Goal: Find specific page/section: Find specific page/section

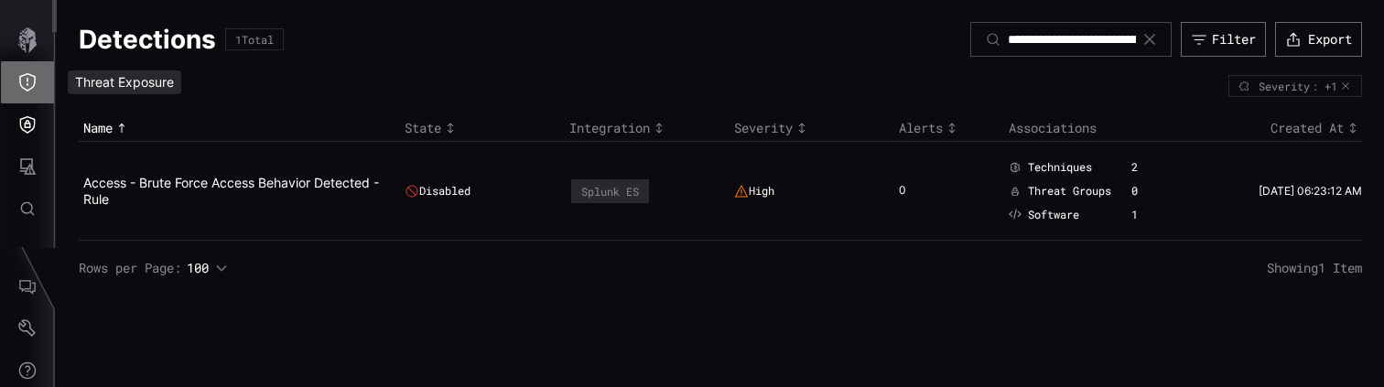
click at [29, 89] on icon "Threat Exposure" at bounding box center [27, 82] width 16 height 18
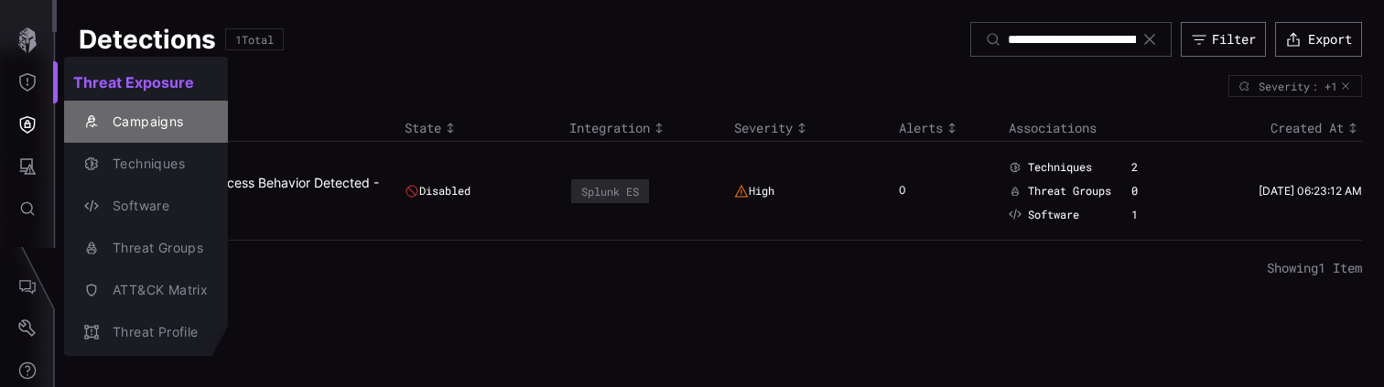
click at [135, 120] on div "Campaigns" at bounding box center [155, 122] width 104 height 23
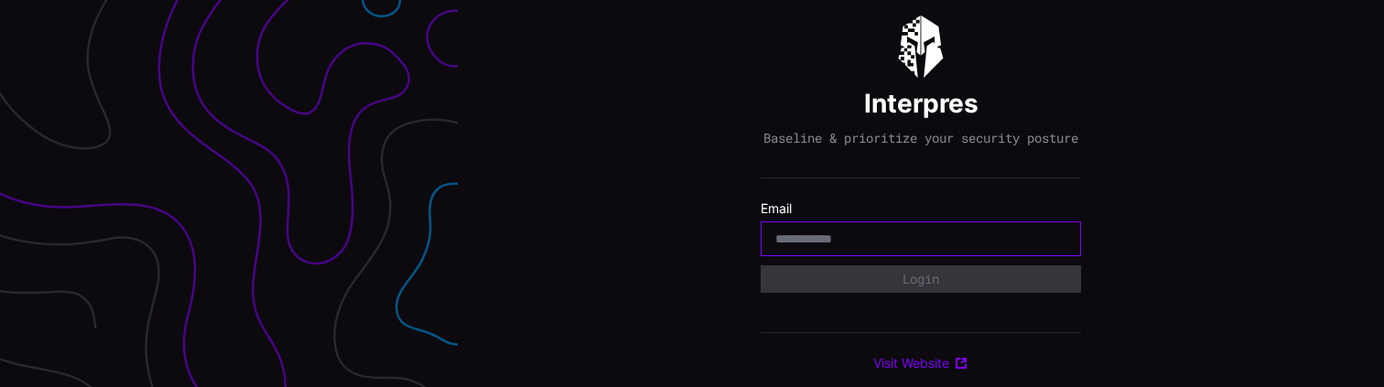
click at [860, 247] on input "email" at bounding box center [920, 239] width 291 height 16
type input "**********"
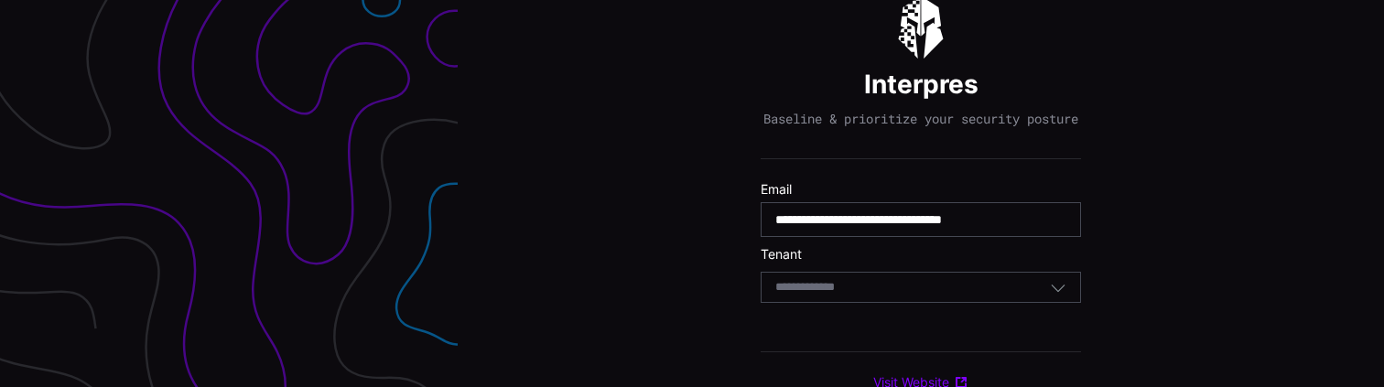
click at [836, 303] on div "Select Tenant" at bounding box center [920, 287] width 320 height 31
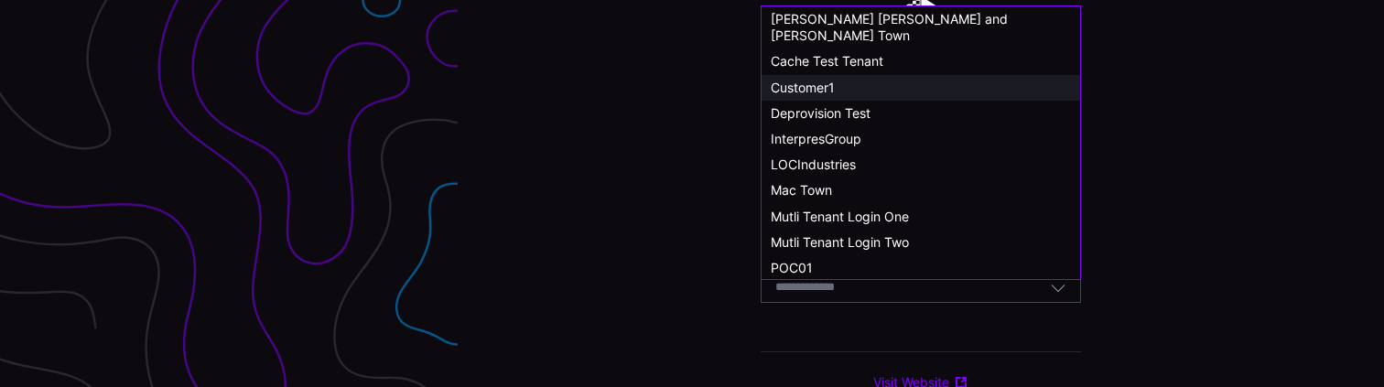
click at [804, 80] on span "Customer1" at bounding box center [803, 88] width 64 height 16
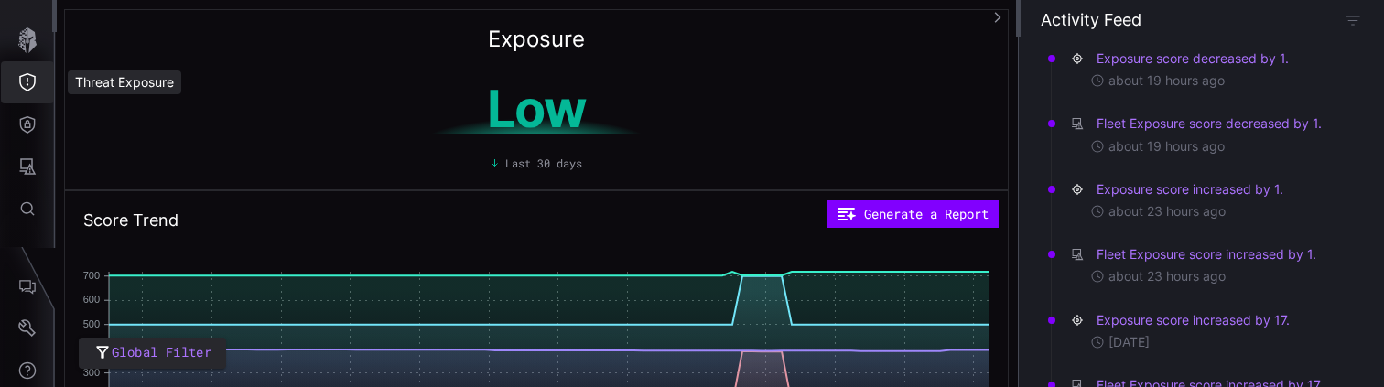
click at [34, 89] on icon "Threat Exposure" at bounding box center [27, 82] width 18 height 18
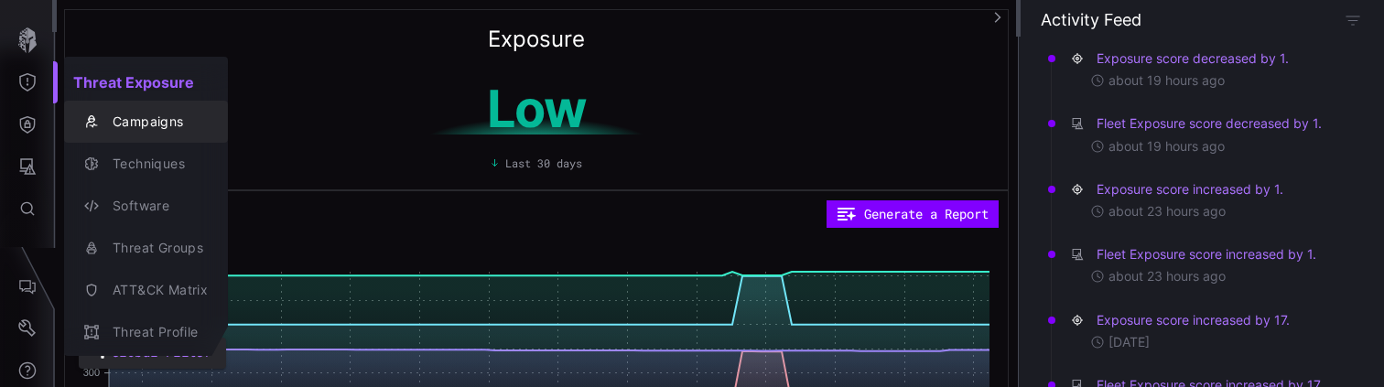
click at [135, 121] on div "Campaigns" at bounding box center [155, 122] width 104 height 23
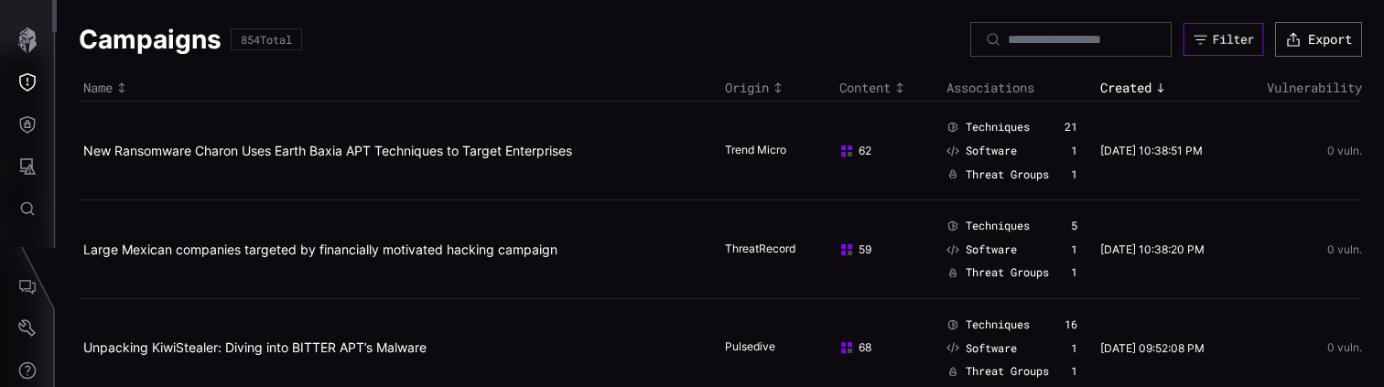
click at [1219, 37] on div "Filter" at bounding box center [1232, 40] width 41 height 16
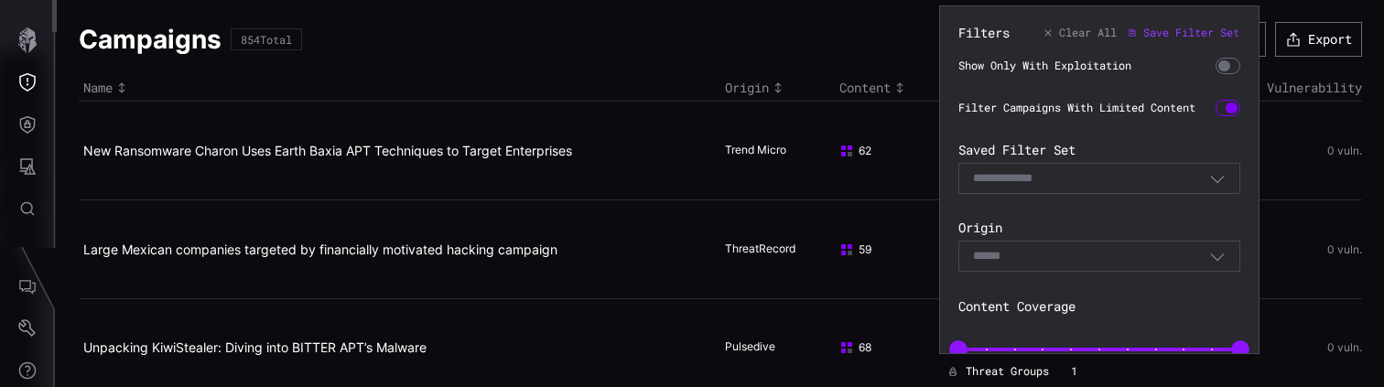
click at [1100, 259] on div "Select" at bounding box center [1091, 256] width 236 height 16
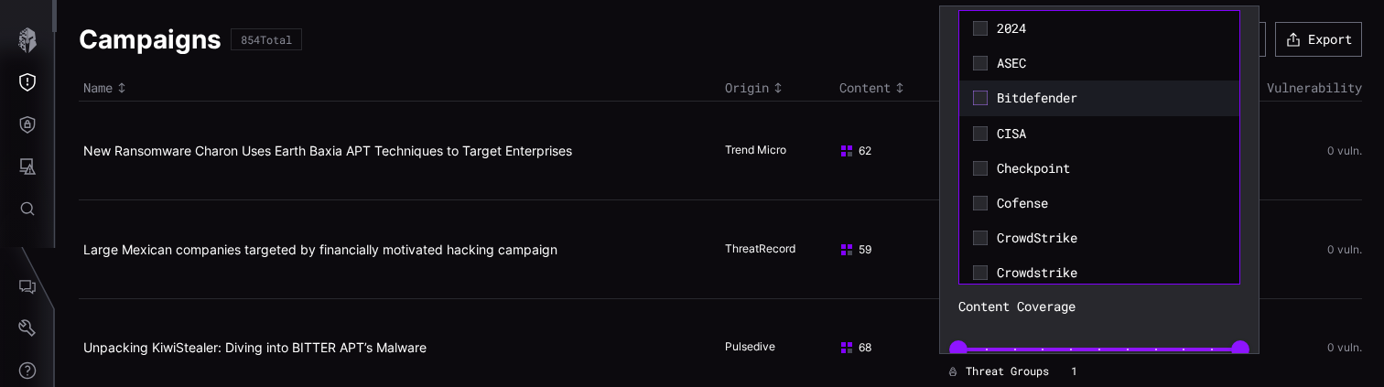
click at [982, 100] on icon at bounding box center [980, 98] width 15 height 15
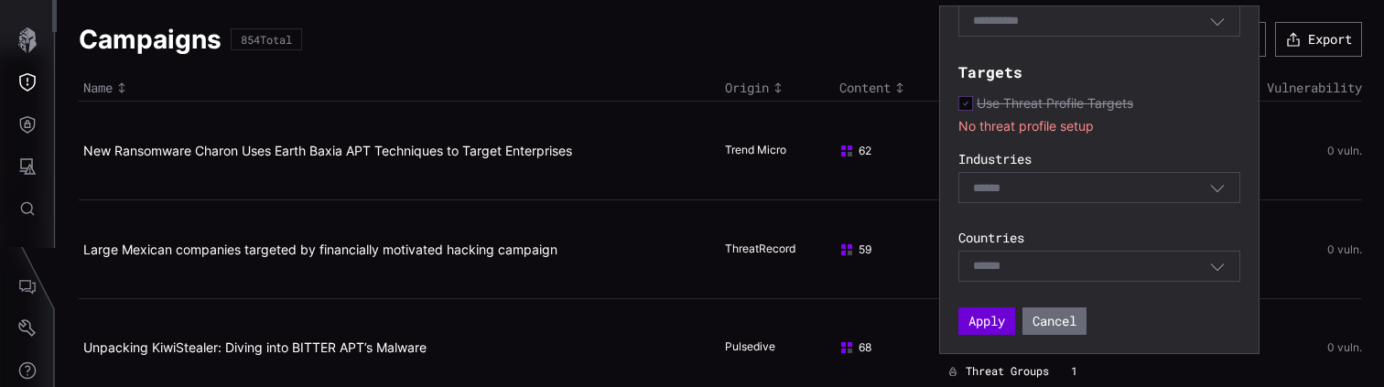
click at [991, 316] on button "Apply" at bounding box center [986, 320] width 57 height 27
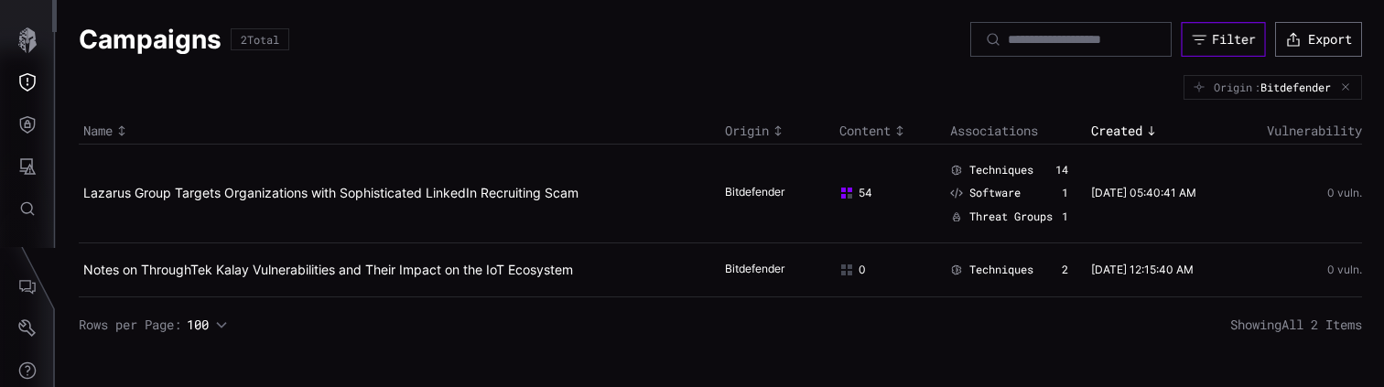
click at [1231, 45] on div "Filter" at bounding box center [1233, 39] width 43 height 16
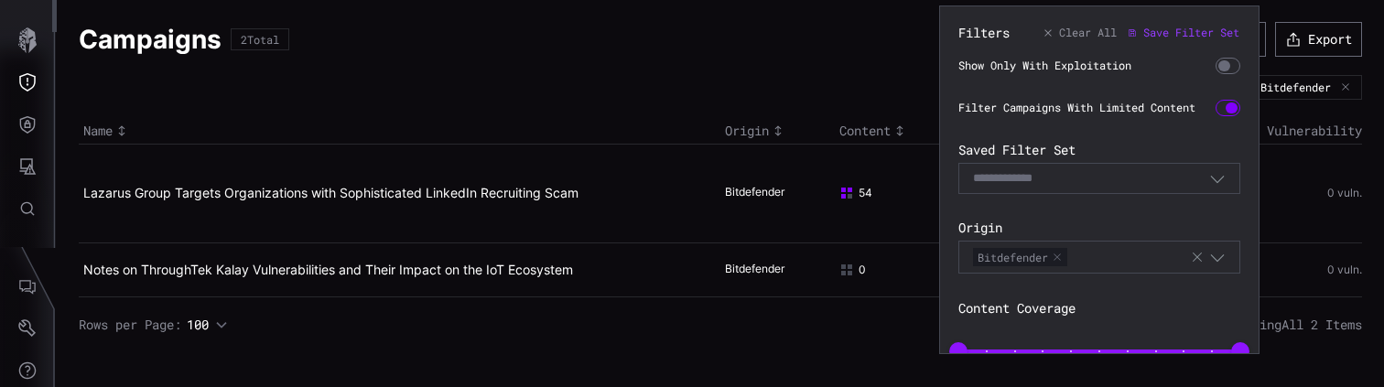
click at [1058, 259] on button "button" at bounding box center [1056, 257] width 11 height 11
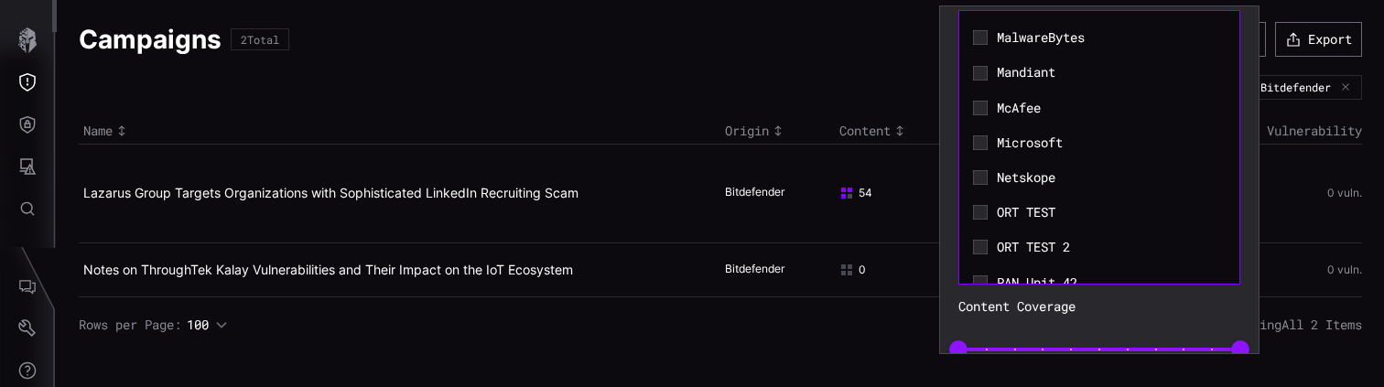
scroll to position [970, 0]
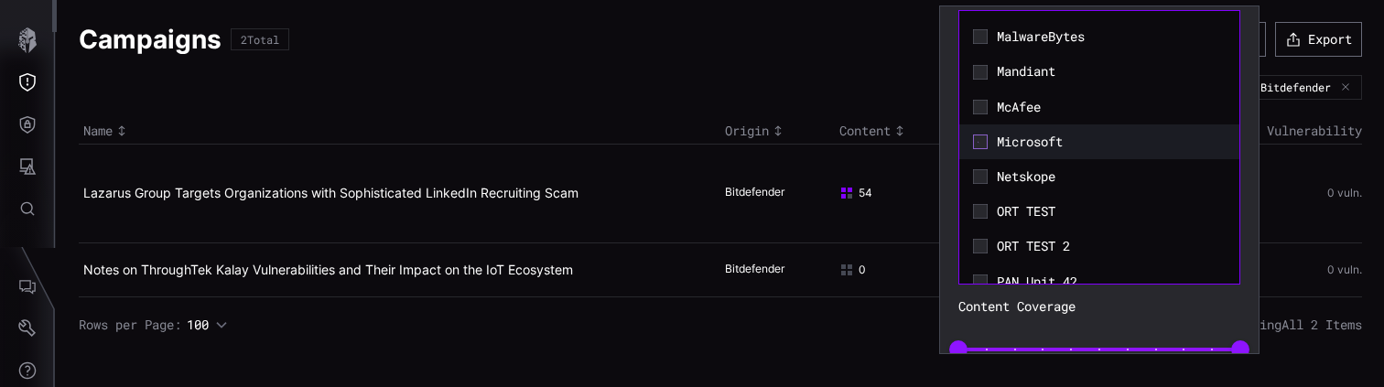
click at [982, 141] on icon at bounding box center [980, 142] width 14 height 14
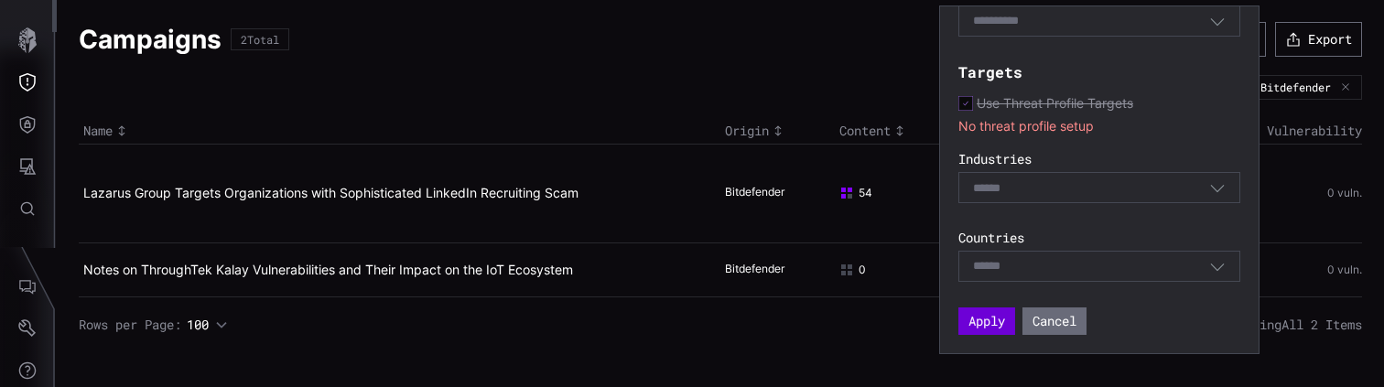
click at [968, 316] on button "Apply" at bounding box center [986, 320] width 57 height 27
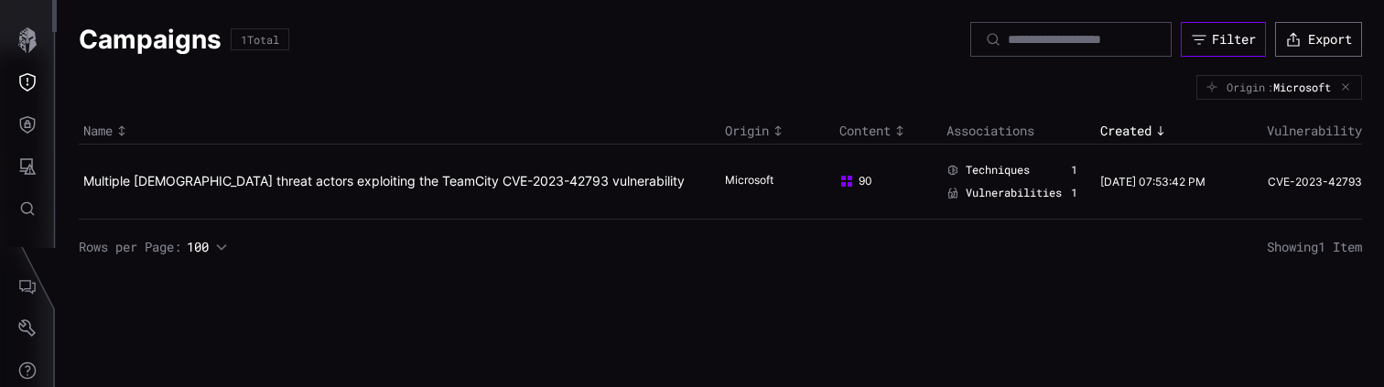
click at [1228, 34] on div "Filter" at bounding box center [1234, 39] width 44 height 16
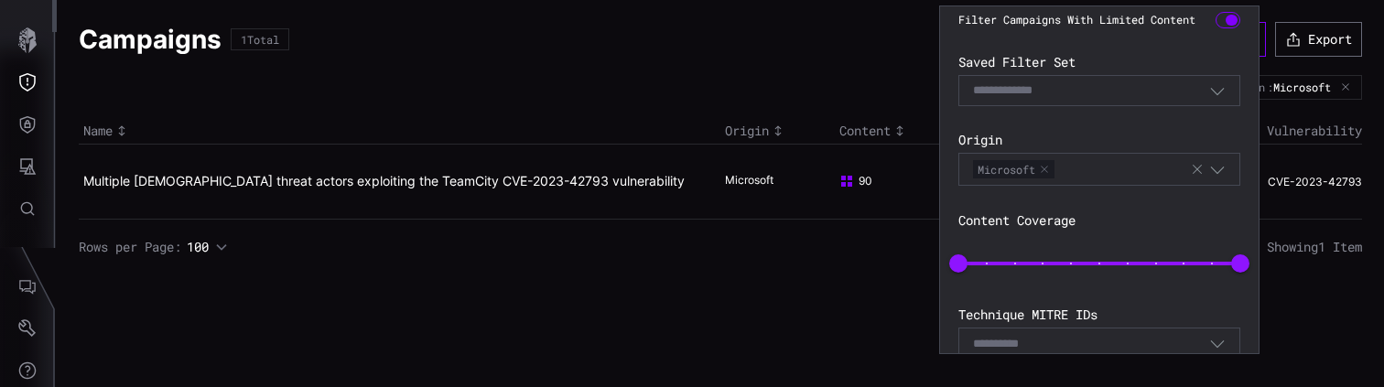
scroll to position [86, 0]
click at [1050, 171] on button "button" at bounding box center [1044, 171] width 11 height 11
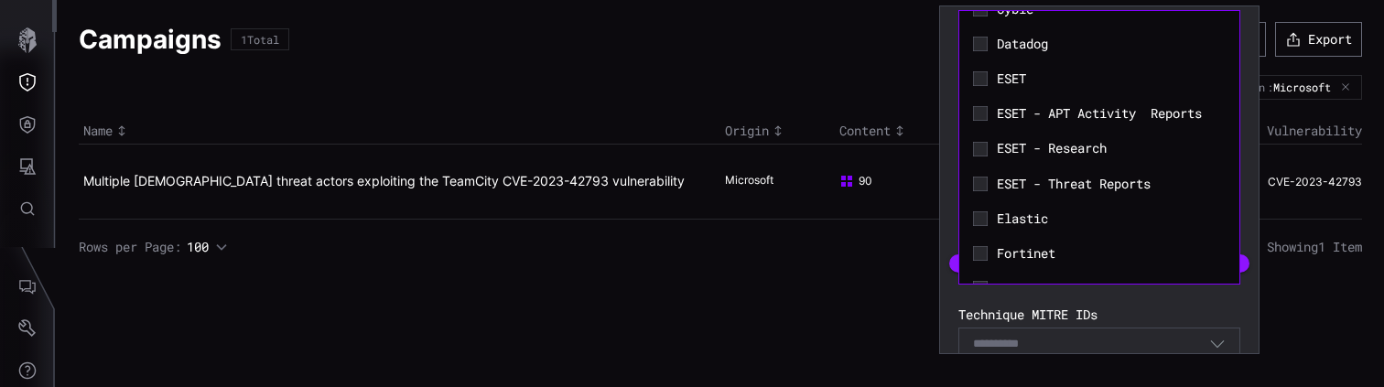
scroll to position [0, 0]
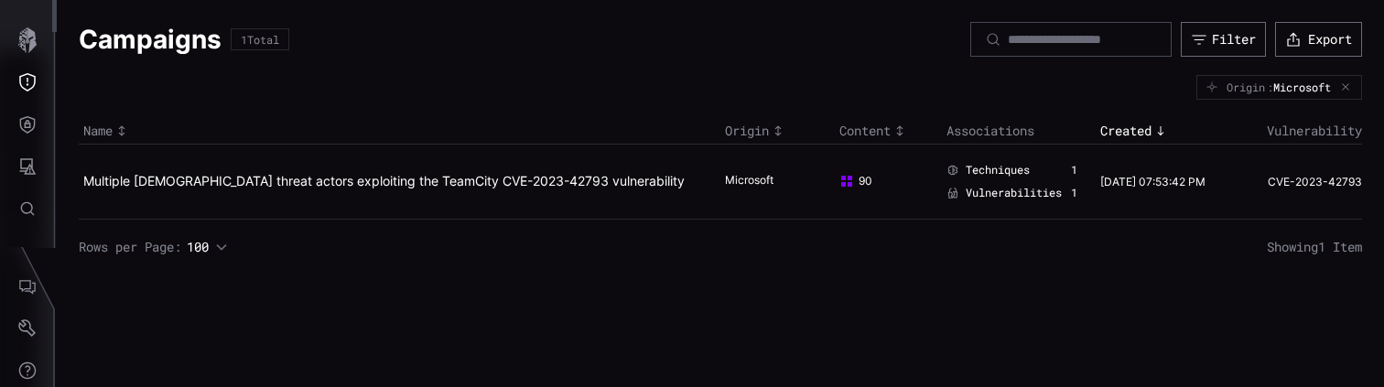
click at [868, 274] on div "Campaigns 1 Total Filter Export Origin : Microsoft Name Origin Content Associat…" at bounding box center [720, 139] width 1327 height 278
click at [1203, 38] on button "Filter" at bounding box center [1222, 39] width 85 height 35
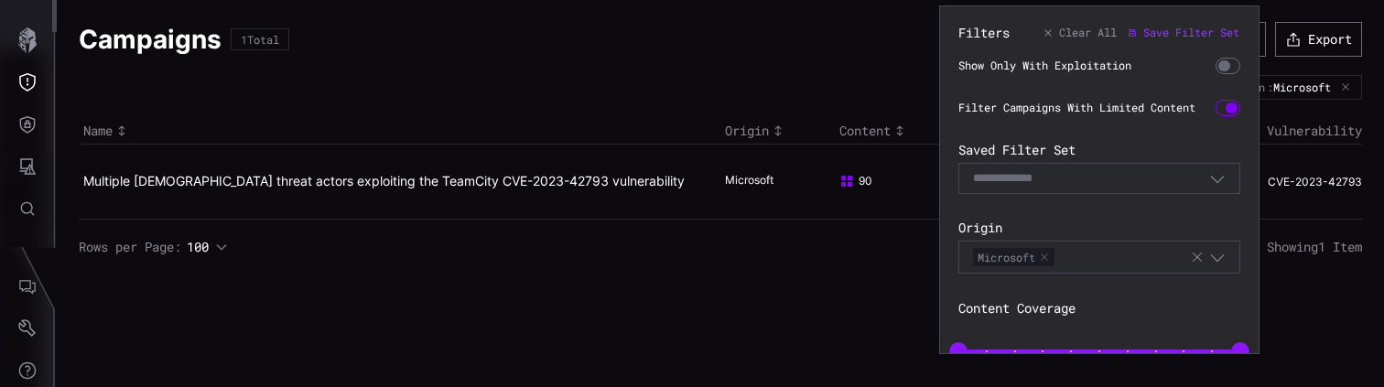
click at [1196, 261] on icon "button" at bounding box center [1197, 257] width 15 height 15
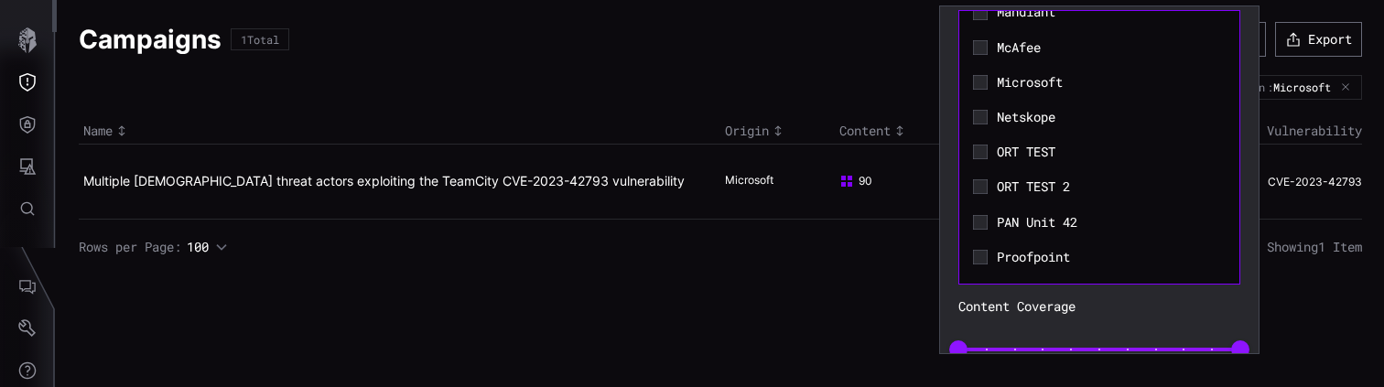
scroll to position [1859, 0]
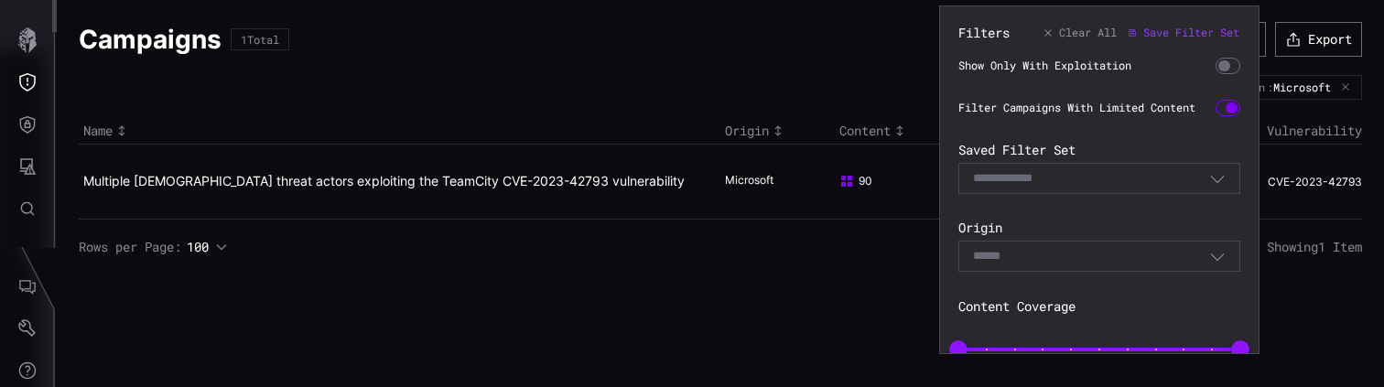
click at [1099, 309] on label "Content Coverage" at bounding box center [1099, 306] width 282 height 16
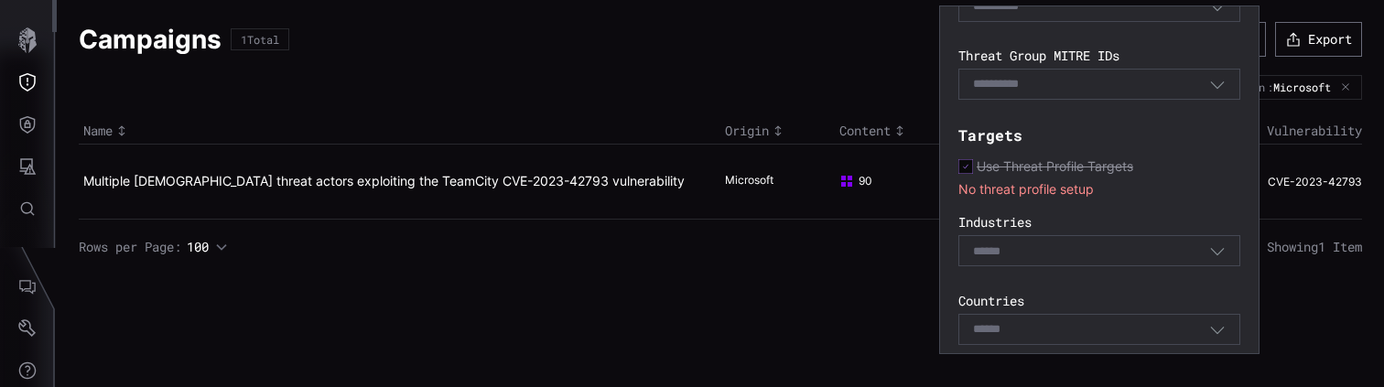
scroll to position [566, 0]
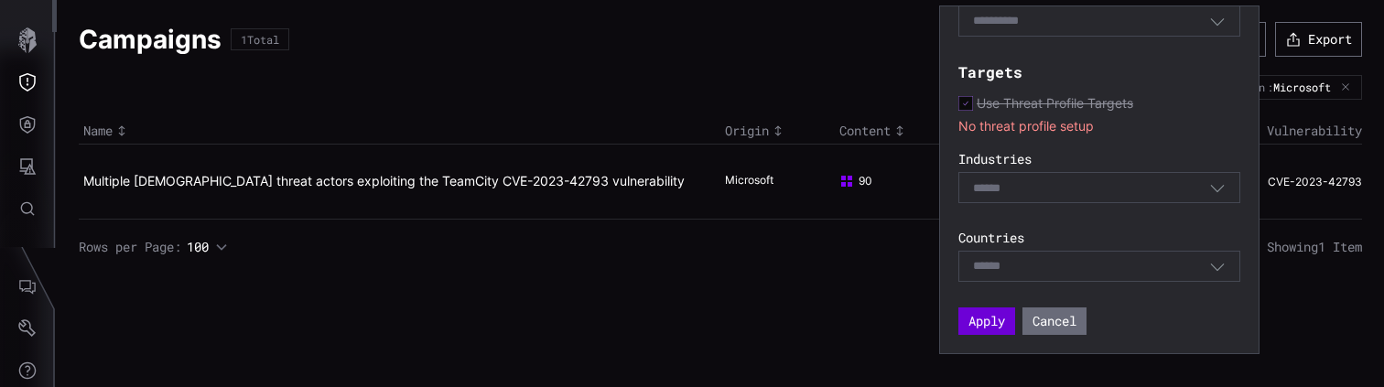
click at [976, 318] on button "Apply" at bounding box center [986, 320] width 57 height 27
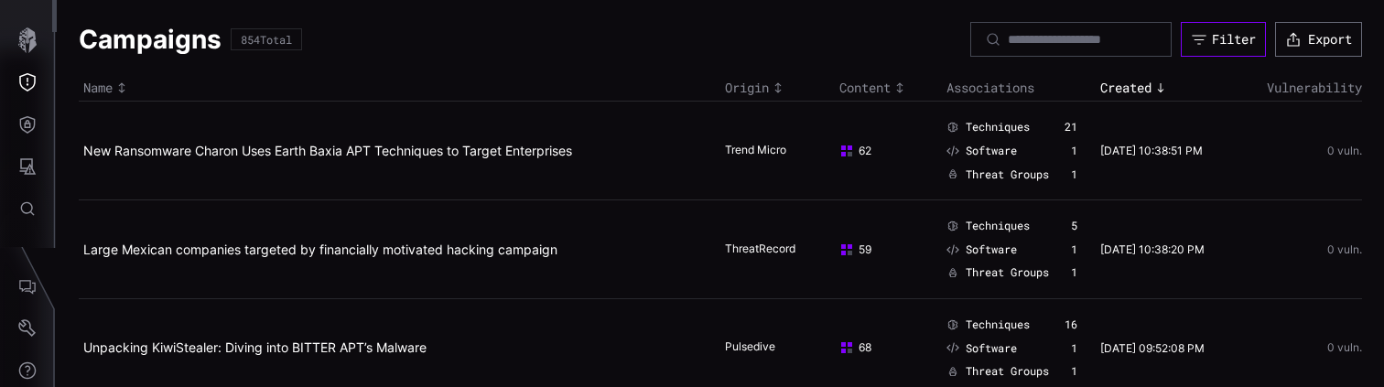
click at [1235, 36] on div "Filter" at bounding box center [1234, 39] width 44 height 16
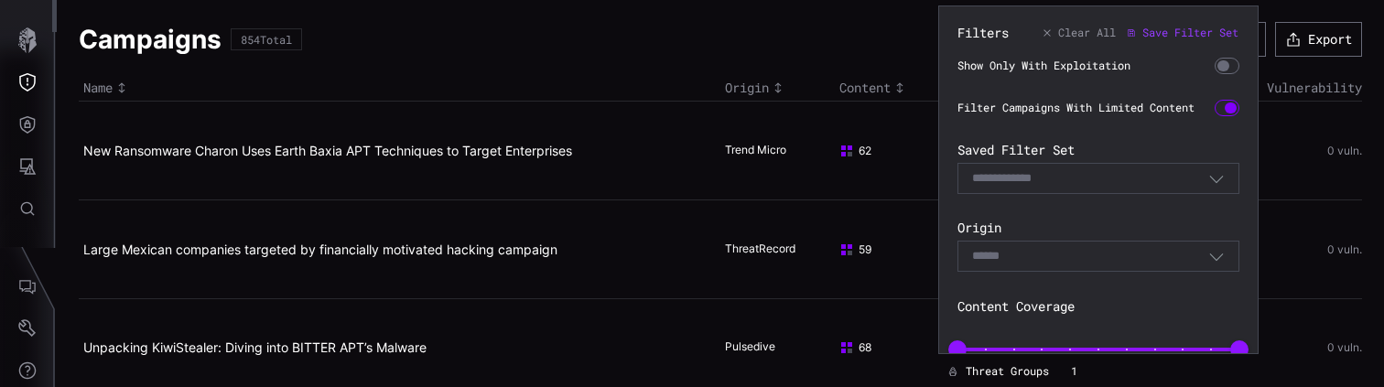
click at [1205, 258] on div "Select" at bounding box center [1090, 256] width 236 height 16
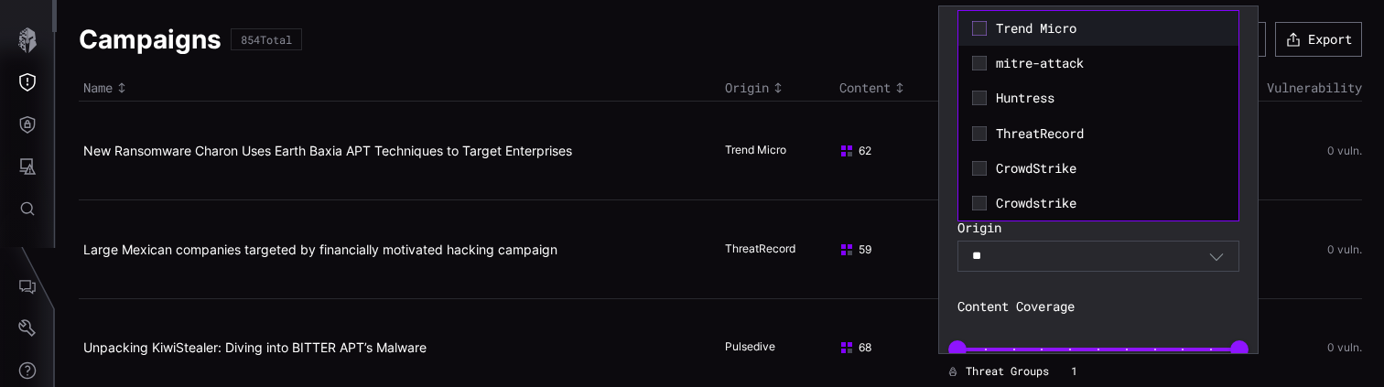
type input "**"
click at [975, 27] on icon at bounding box center [979, 28] width 15 height 15
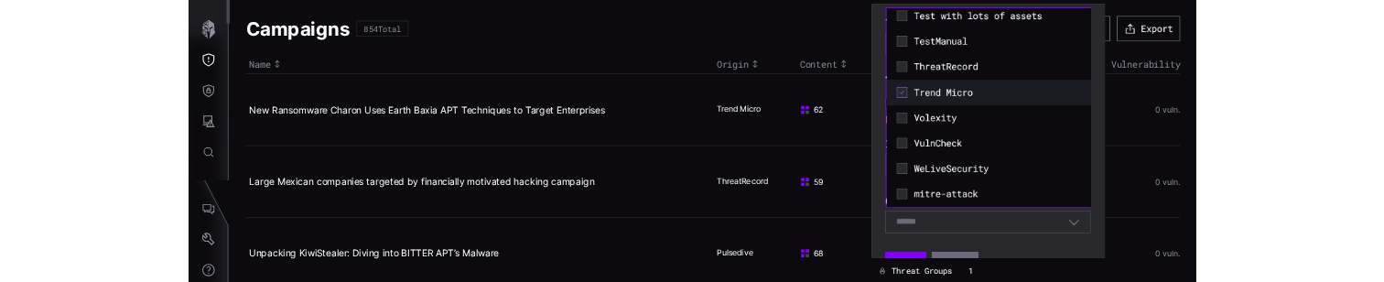
scroll to position [567, 0]
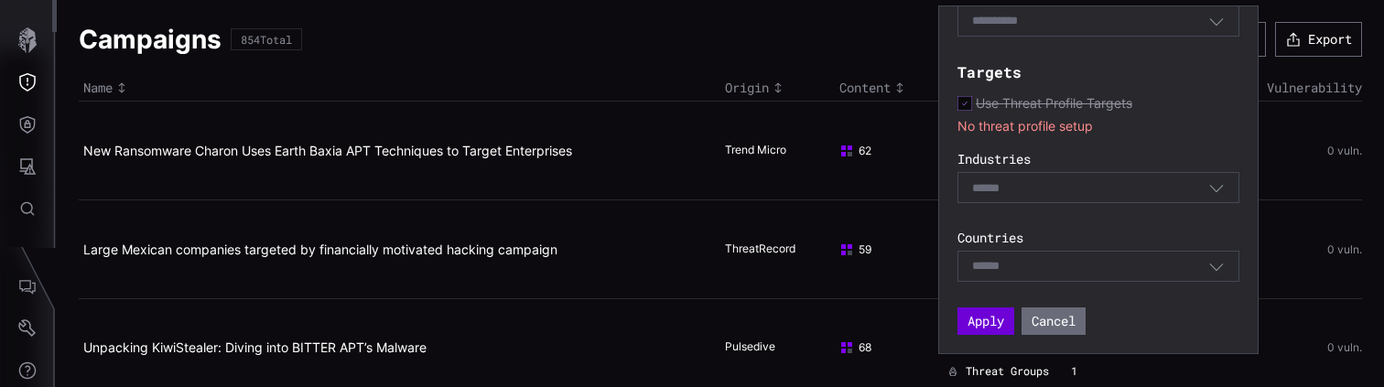
click at [998, 322] on button "Apply" at bounding box center [985, 320] width 57 height 27
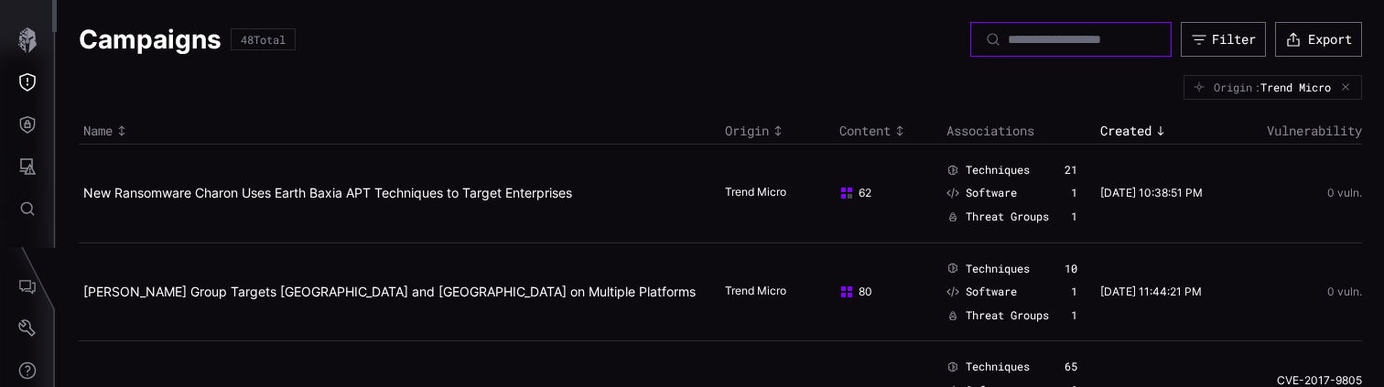
click at [1015, 36] on input at bounding box center [1072, 39] width 128 height 16
type input "****"
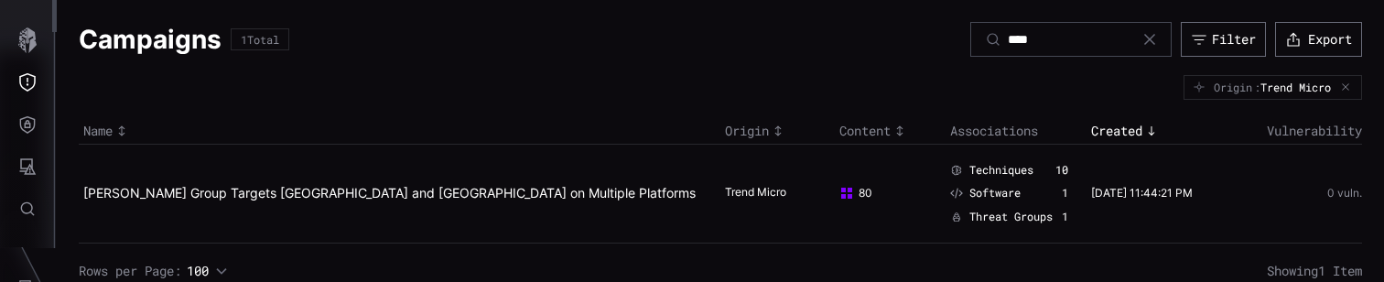
click at [1149, 38] on icon at bounding box center [1149, 39] width 15 height 15
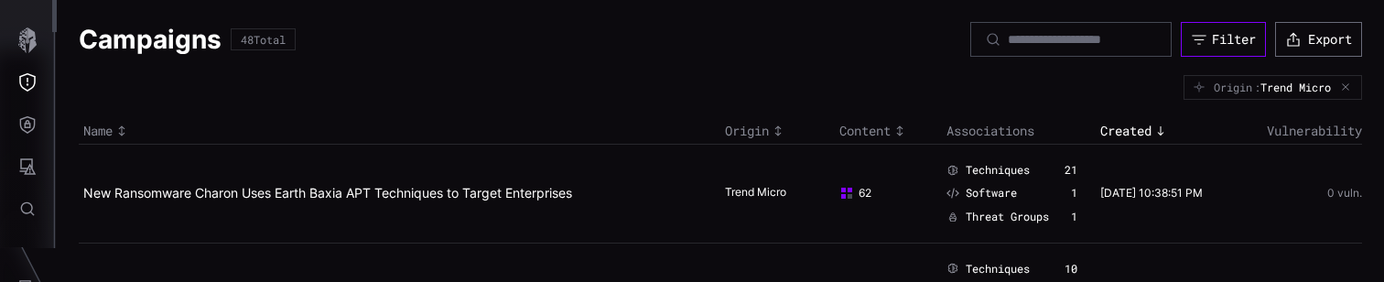
click at [1234, 34] on div "Filter" at bounding box center [1234, 39] width 44 height 16
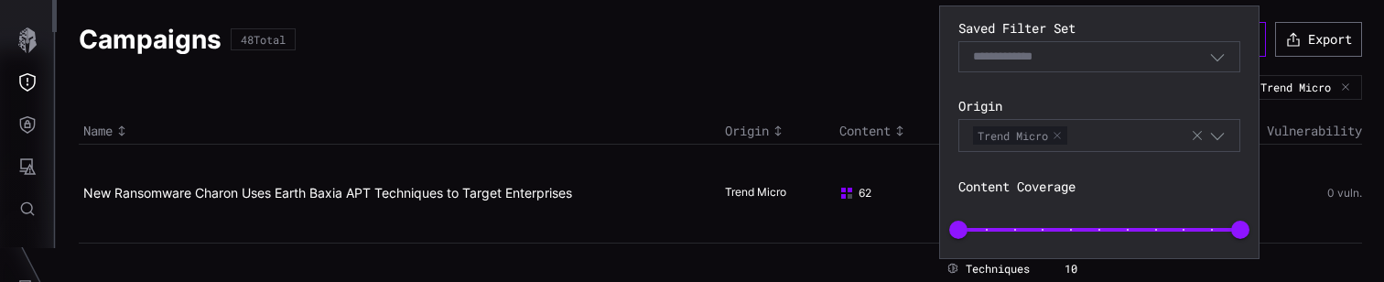
scroll to position [135, 0]
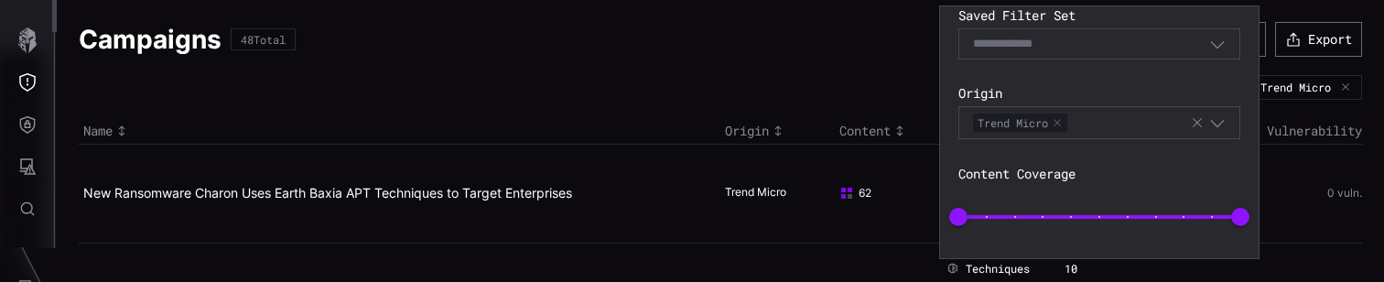
click at [1062, 124] on button "button" at bounding box center [1056, 122] width 11 height 11
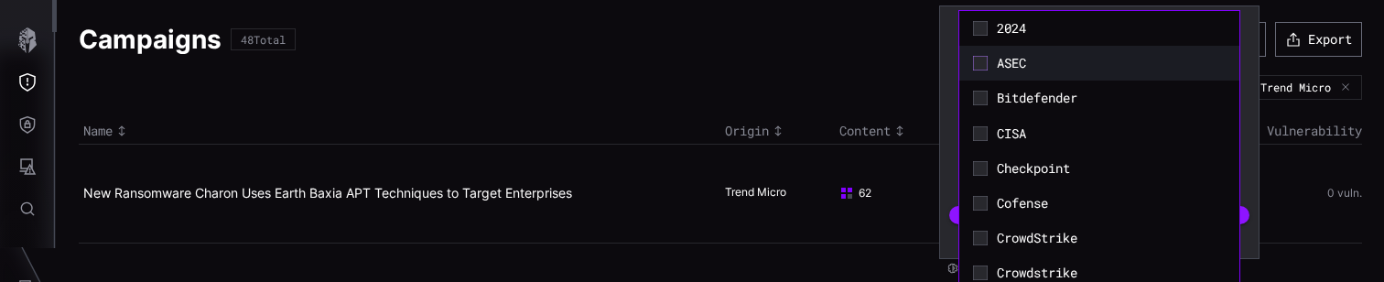
click at [978, 63] on icon at bounding box center [979, 63] width 5 height 4
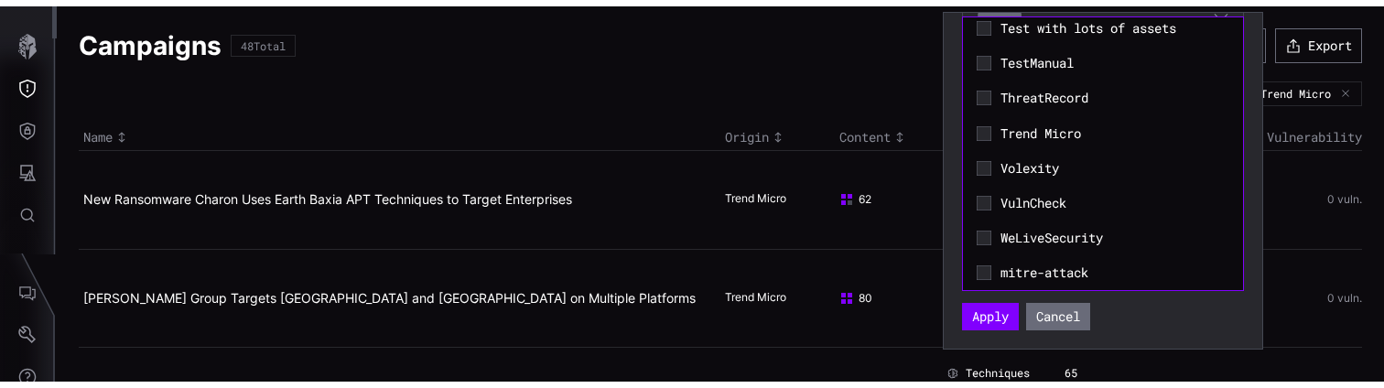
scroll to position [565, 0]
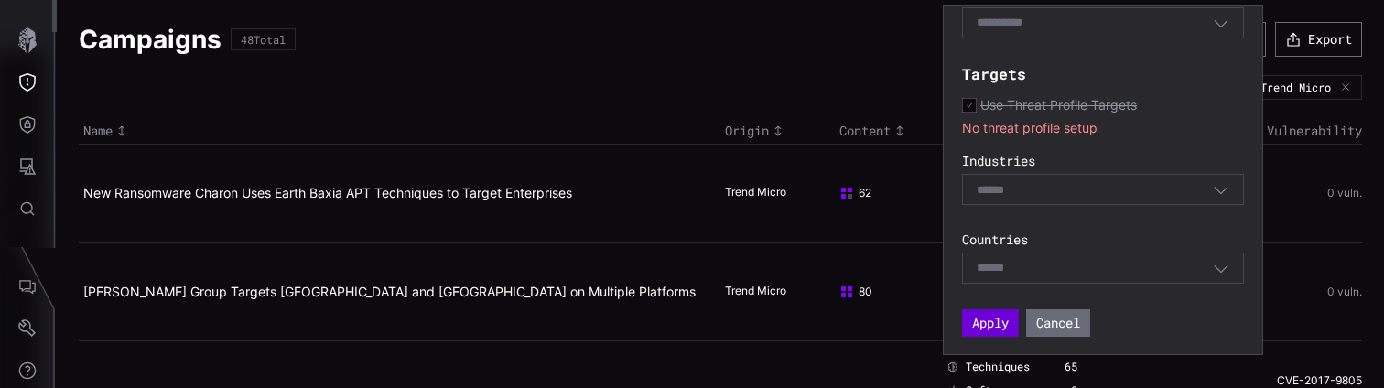
click at [985, 320] on button "Apply" at bounding box center [990, 322] width 57 height 27
